Goal: Communication & Community: Participate in discussion

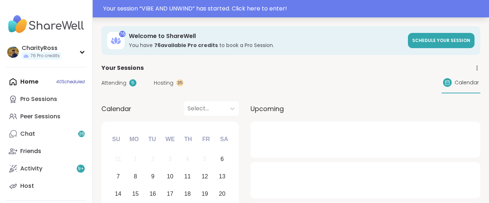
click at [201, 9] on div "Your session “ VIBE AND UNWIND ” has started. Click here to enter!" at bounding box center [294, 8] width 382 height 9
click at [201, 9] on div at bounding box center [244, 8] width 489 height 17
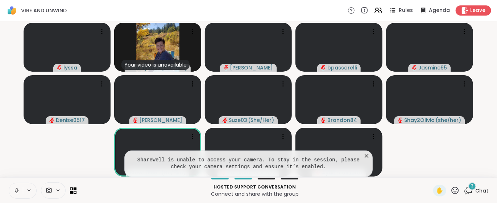
click at [131, 191] on p "Connect and share with the group" at bounding box center [255, 194] width 348 height 7
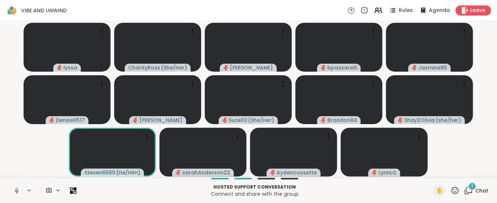
click at [14, 190] on icon at bounding box center [16, 191] width 7 height 7
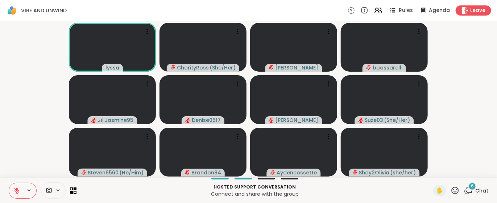
click at [13, 190] on icon at bounding box center [16, 191] width 7 height 7
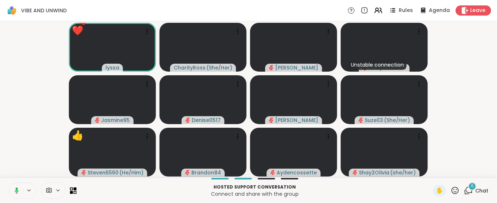
click at [18, 197] on button at bounding box center [15, 190] width 15 height 15
click at [450, 190] on icon at bounding box center [454, 190] width 9 height 9
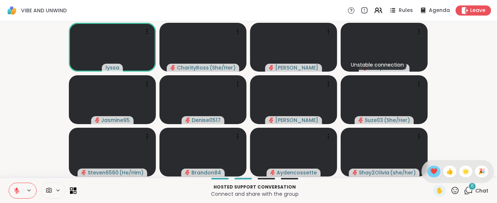
click at [430, 169] on span "❤️" at bounding box center [433, 171] width 7 height 9
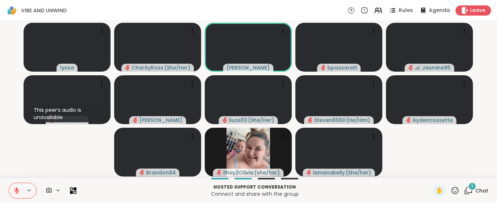
click at [464, 191] on icon at bounding box center [468, 190] width 9 height 9
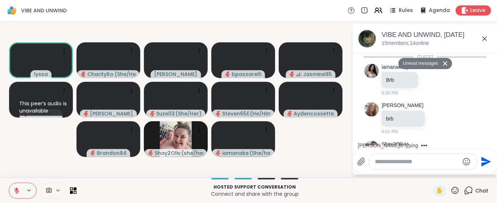
scroll to position [1052, 0]
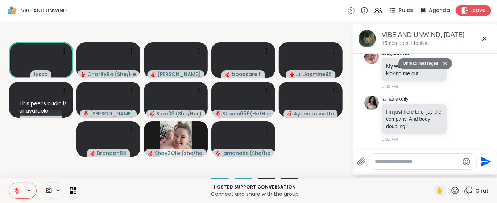
click at [377, 160] on textarea "Type your message" at bounding box center [417, 161] width 84 height 7
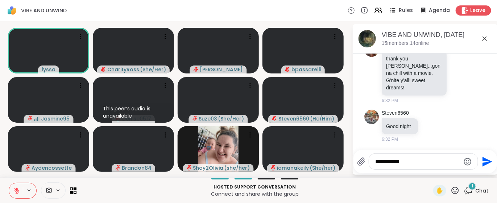
scroll to position [1134, 0]
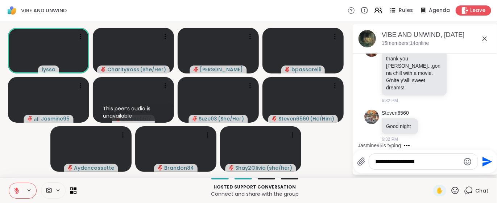
click at [402, 159] on textarea "**********" at bounding box center [417, 161] width 84 height 7
click at [401, 160] on textarea "**********" at bounding box center [417, 161] width 84 height 7
click at [402, 160] on textarea "**********" at bounding box center [417, 161] width 84 height 7
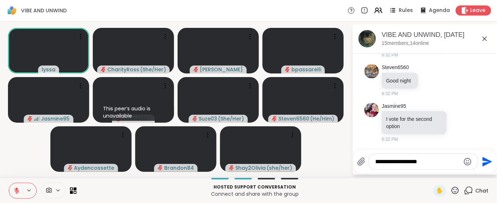
scroll to position [1180, 0]
type textarea "**********"
click at [485, 161] on icon "Send" at bounding box center [487, 162] width 10 height 10
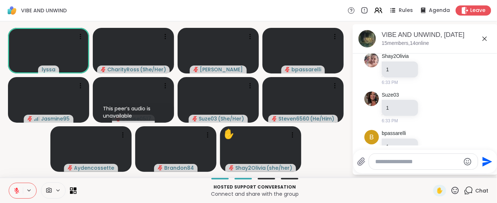
scroll to position [1342, 0]
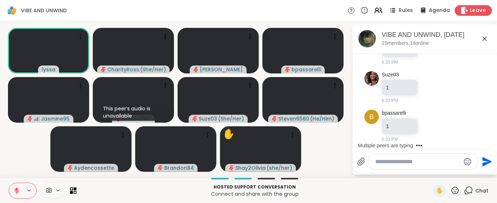
click at [470, 13] on span "Leave" at bounding box center [478, 11] width 16 height 8
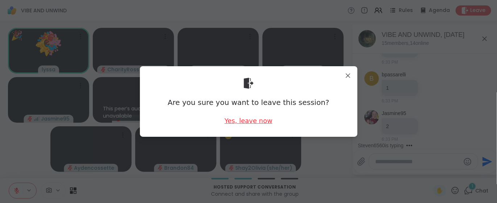
click at [251, 122] on div "Yes, leave now" at bounding box center [248, 120] width 48 height 9
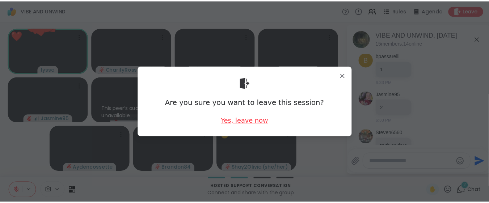
scroll to position [0, 0]
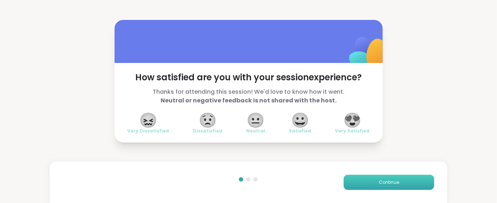
click at [379, 188] on button "Continue" at bounding box center [388, 182] width 91 height 15
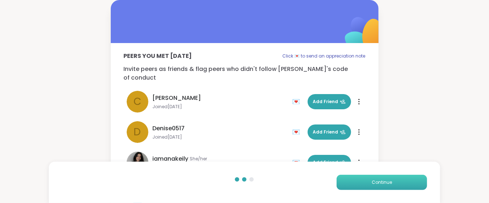
click at [379, 188] on button "Continue" at bounding box center [382, 182] width 91 height 15
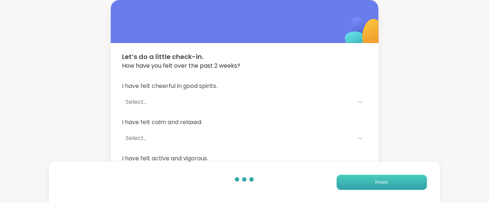
click at [379, 188] on button "Finish" at bounding box center [382, 182] width 91 height 15
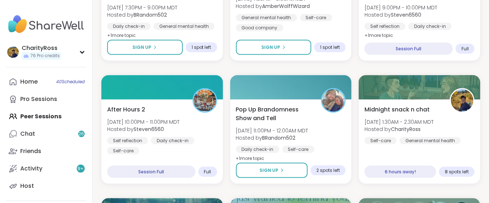
scroll to position [483, 0]
